Goal: Book appointment/travel/reservation

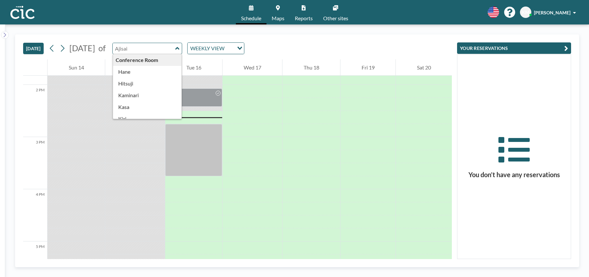
click at [175, 52] on input "text" at bounding box center [144, 48] width 63 height 11
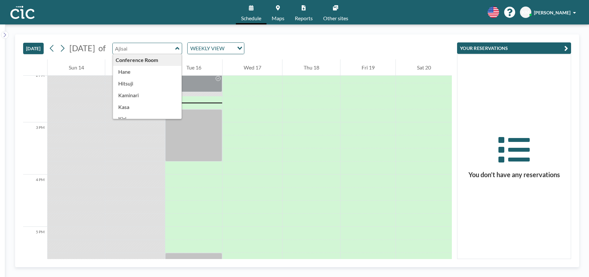
scroll to position [743, 0]
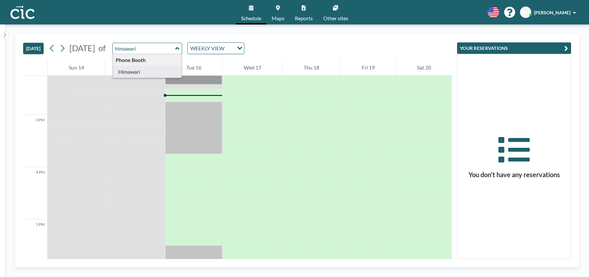
type input "Himawari"
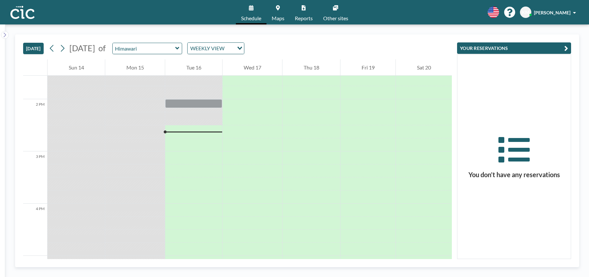
scroll to position [701, 0]
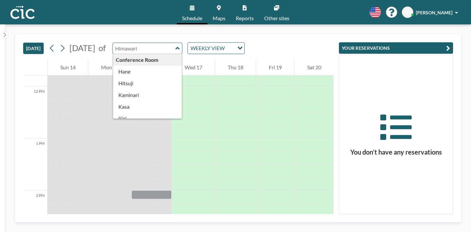
click at [145, 43] on input "text" at bounding box center [144, 48] width 63 height 11
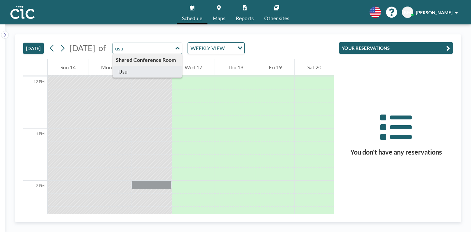
type input "Usu"
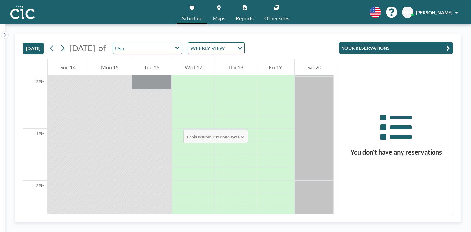
drag, startPoint x: 140, startPoint y: 79, endPoint x: 141, endPoint y: 100, distance: 21.2
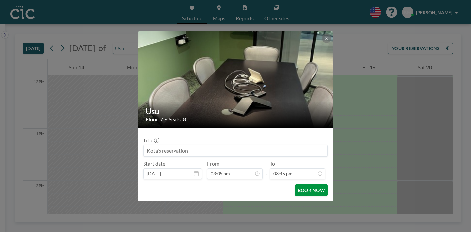
click at [299, 185] on button "BOOK NOW" at bounding box center [311, 190] width 33 height 11
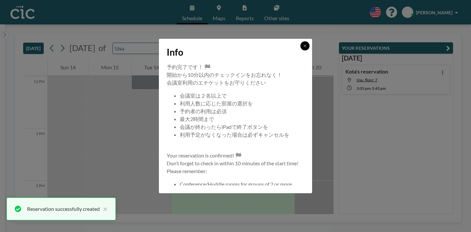
click at [300, 51] on button at bounding box center [304, 45] width 9 height 9
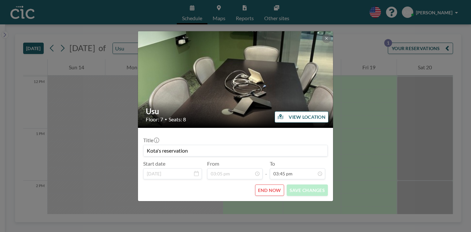
scroll to position [656, 0]
click at [267, 185] on button "END NOW" at bounding box center [269, 190] width 29 height 11
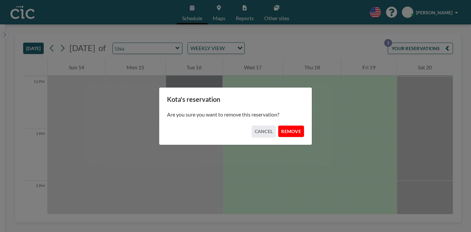
click at [282, 130] on button "REMOVE" at bounding box center [291, 131] width 26 height 11
